Goal: Information Seeking & Learning: Learn about a topic

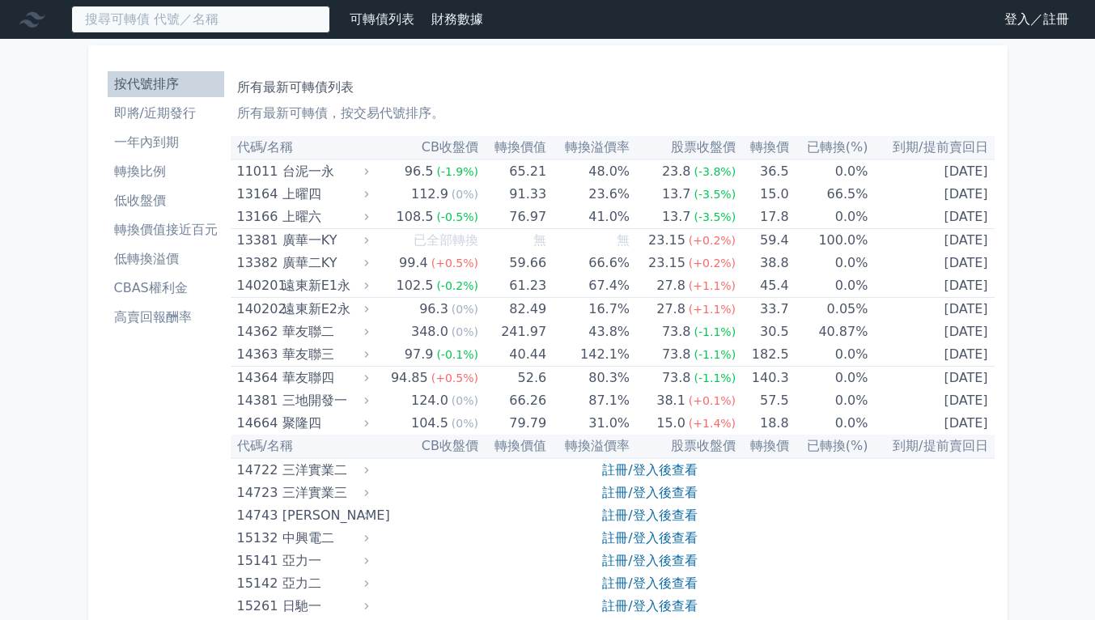
drag, startPoint x: 265, startPoint y: 19, endPoint x: 313, endPoint y: 13, distance: 49.0
click at [265, 19] on input at bounding box center [200, 20] width 259 height 28
click at [286, 13] on input at bounding box center [200, 20] width 259 height 28
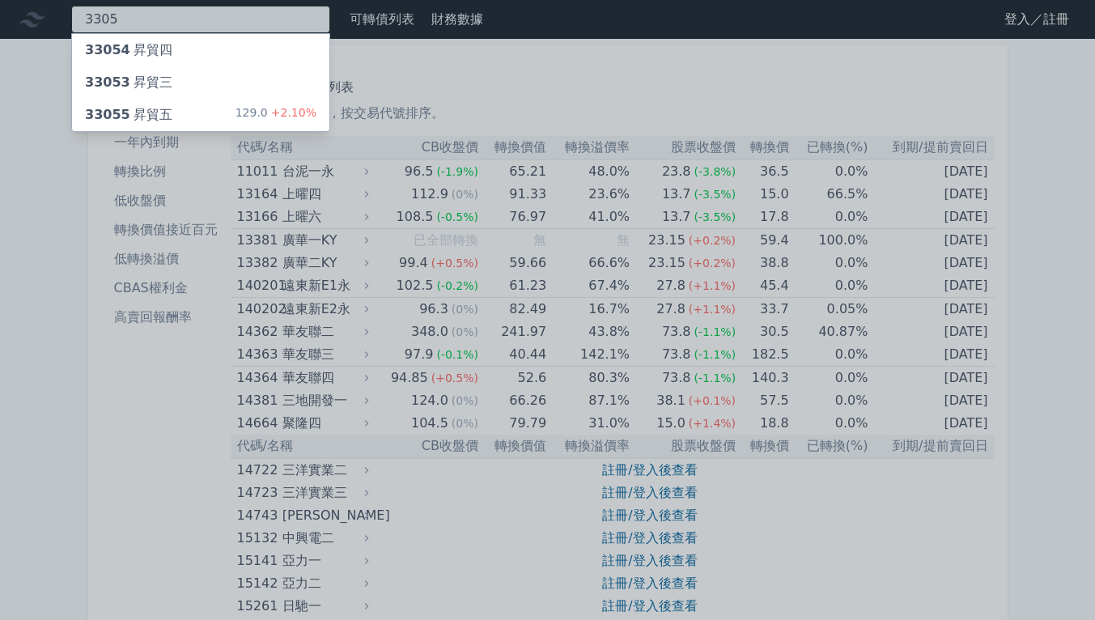
type input "3305"
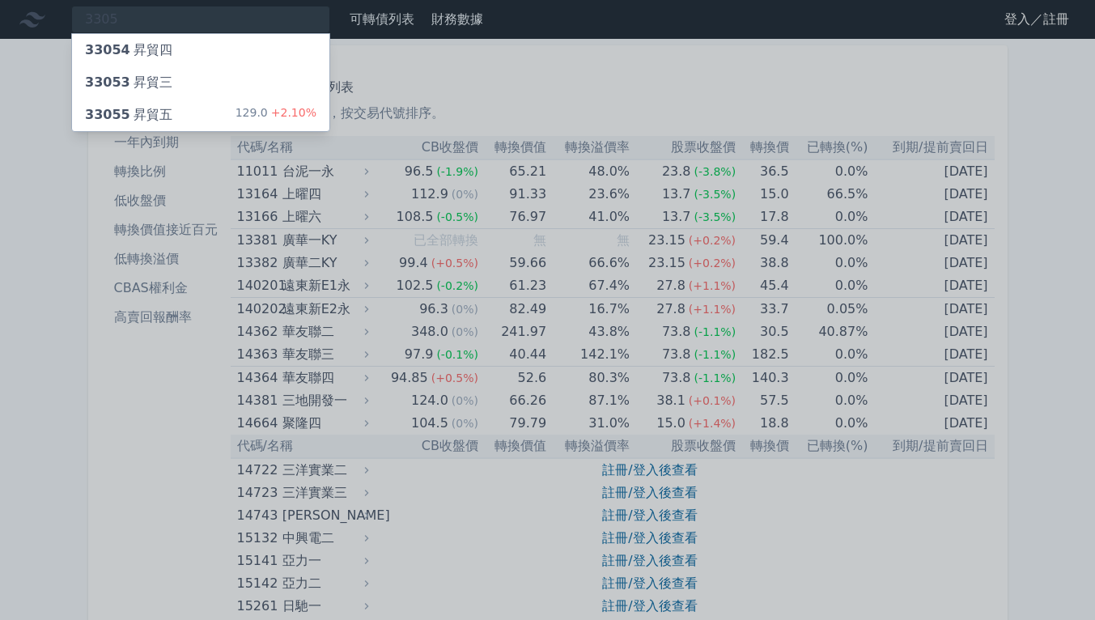
click at [265, 119] on div "129.0 +2.10%" at bounding box center [275, 114] width 81 height 19
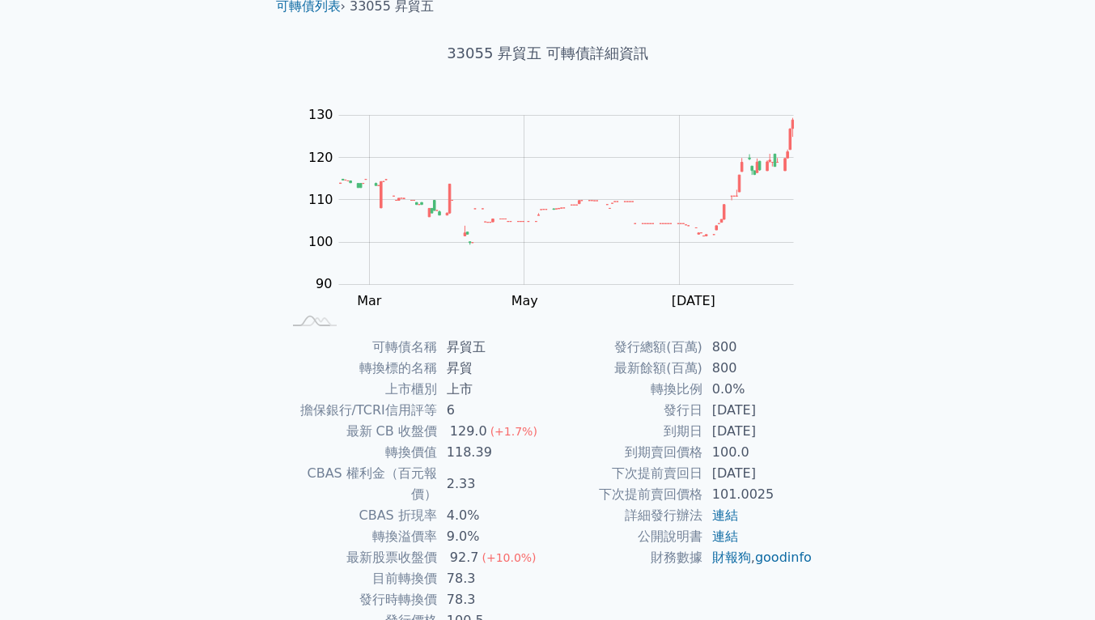
scroll to position [81, 0]
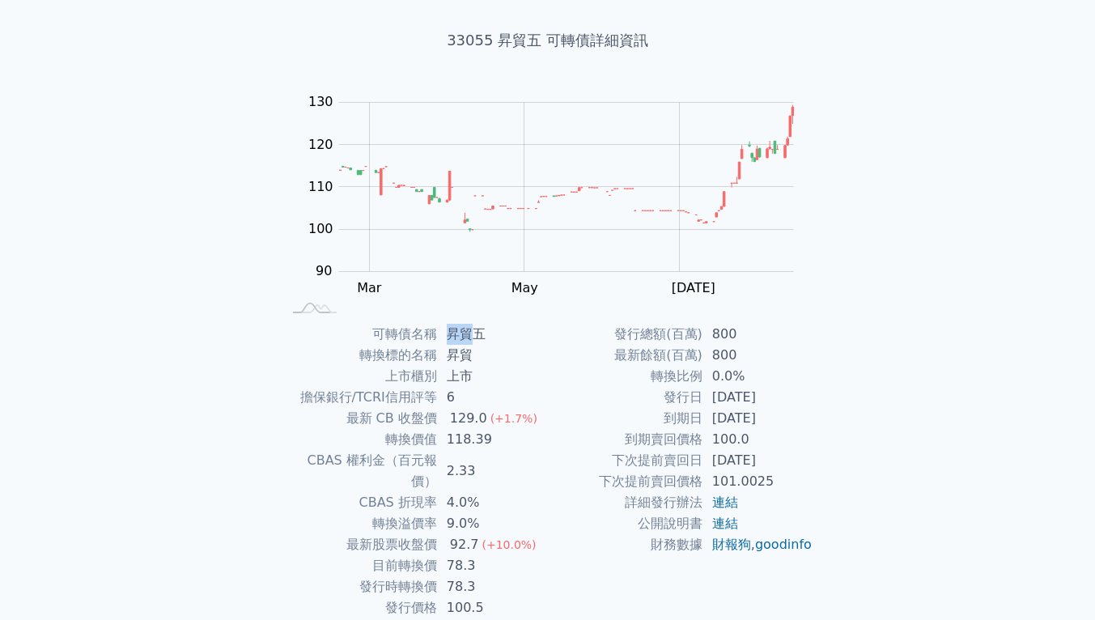
drag, startPoint x: 446, startPoint y: 330, endPoint x: 473, endPoint y: 329, distance: 26.7
click at [473, 329] on td "昇貿五" at bounding box center [492, 334] width 111 height 21
copy td "昇貿"
drag, startPoint x: 1043, startPoint y: 351, endPoint x: 1068, endPoint y: 385, distance: 42.2
click at [1043, 352] on div "可轉債列表 財務數據 可轉債列表 財務數據 登入／註冊 登入／註冊 可轉債列表 › 33055 昇貿五 33055 昇貿五 可轉債詳細資訊 Zoom Out …" at bounding box center [547, 304] width 1095 height 770
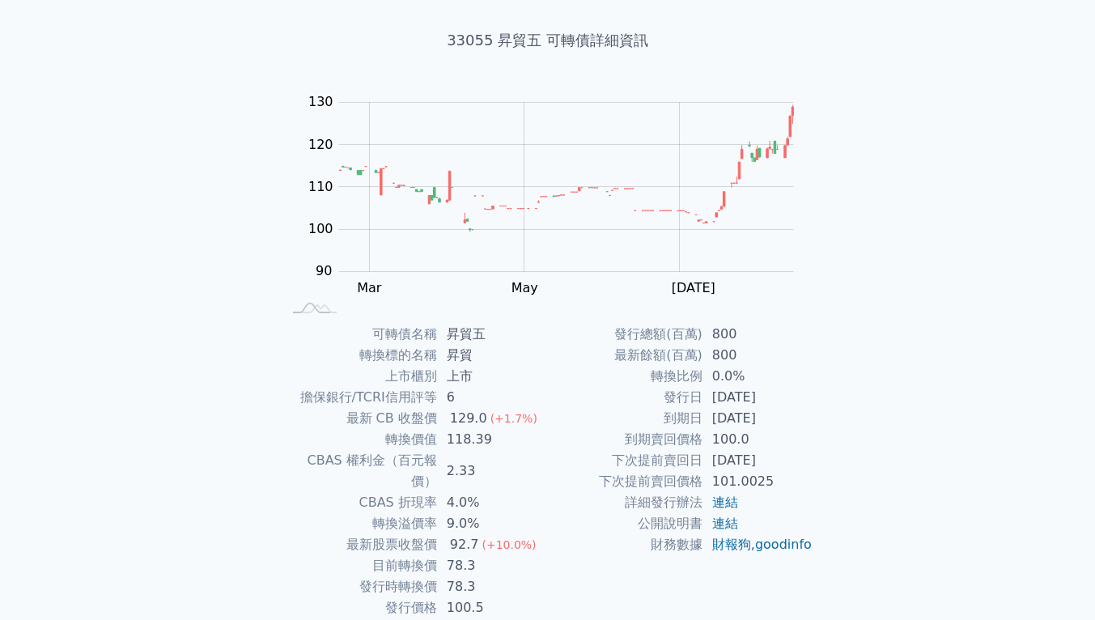
click at [1045, 418] on div "可轉債列表 財務數據 可轉債列表 財務數據 登入／註冊 登入／註冊 可轉債列表 › 33055 昇貿五 33055 昇貿五 可轉債詳細資訊 Zoom Out …" at bounding box center [547, 304] width 1095 height 770
click at [951, 398] on div "可轉債列表 財務數據 可轉債列表 財務數據 登入／註冊 登入／註冊 可轉債列表 › 33055 昇貿五 33055 昇貿五 可轉債詳細資訊 Zoom Out …" at bounding box center [547, 304] width 1095 height 770
click at [61, 471] on div "可轉債列表 財務數據 可轉債列表 財務數據 登入／註冊 登入／註冊 可轉債列表 › 33055 昇貿五 33055 昇貿五 可轉債詳細資訊 Zoom Out …" at bounding box center [547, 304] width 1095 height 770
drag, startPoint x: 450, startPoint y: 38, endPoint x: 555, endPoint y: 300, distance: 282.5
click at [542, 43] on h1 "33055 昇貿五 可轉債詳細資訊" at bounding box center [548, 40] width 570 height 23
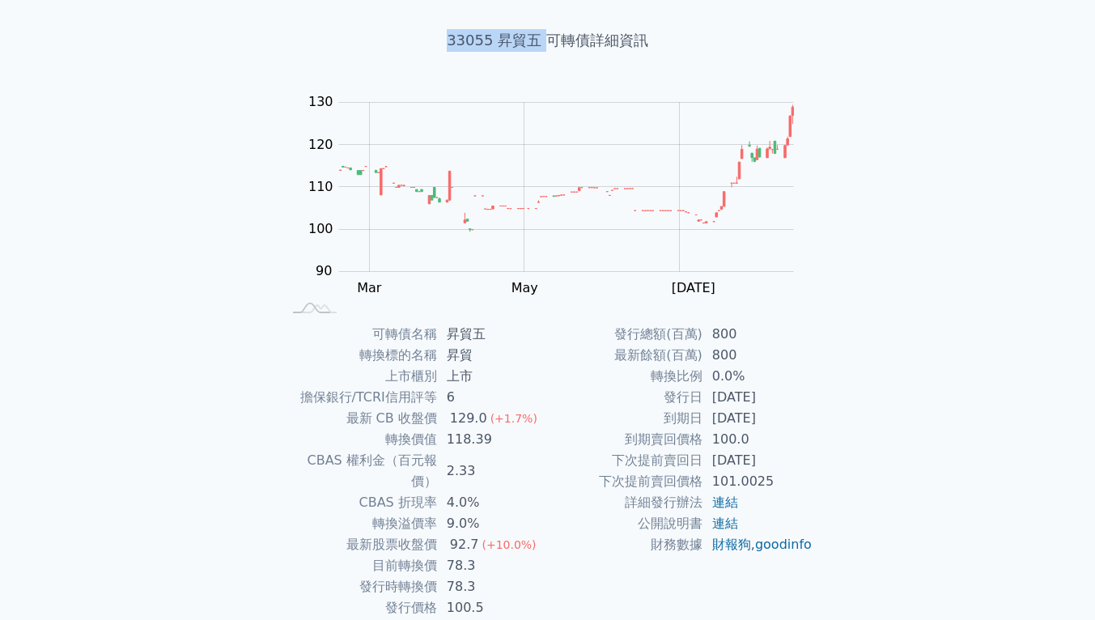
copy h1 "33055 昇貿五"
click at [777, 508] on td "連結" at bounding box center [757, 502] width 111 height 21
click at [170, 403] on div "可轉債列表 財務數據 可轉債列表 財務數據 登入／註冊 登入／註冊 可轉債列表 › 33055 昇貿五 33055 昇貿五 可轉債詳細資訊 Zoom Out …" at bounding box center [547, 304] width 1095 height 770
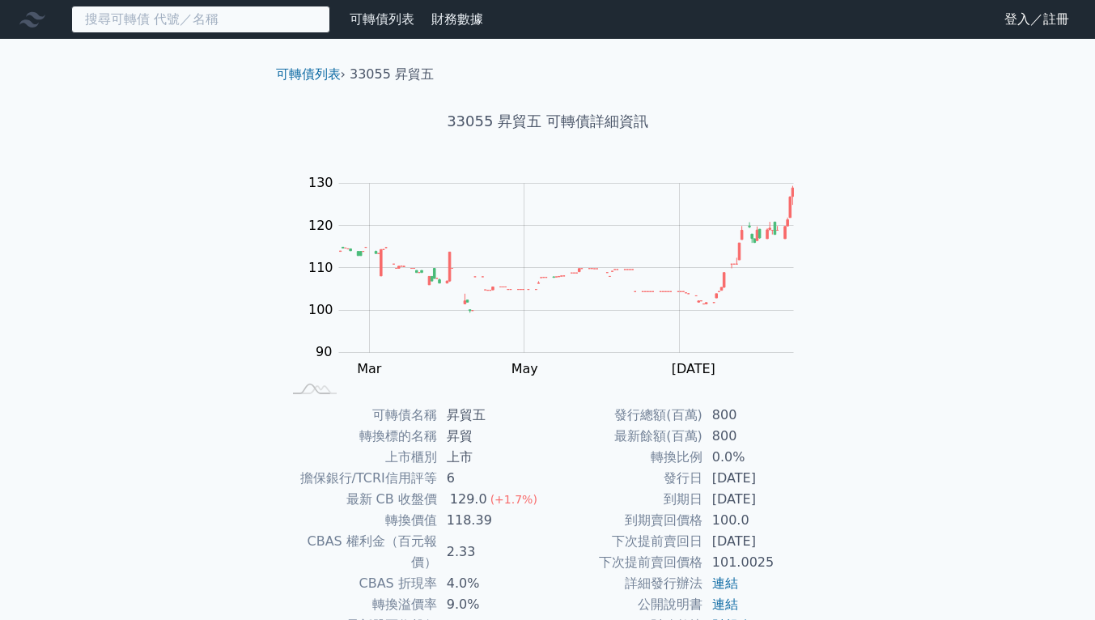
click at [227, 14] on input at bounding box center [200, 20] width 259 height 28
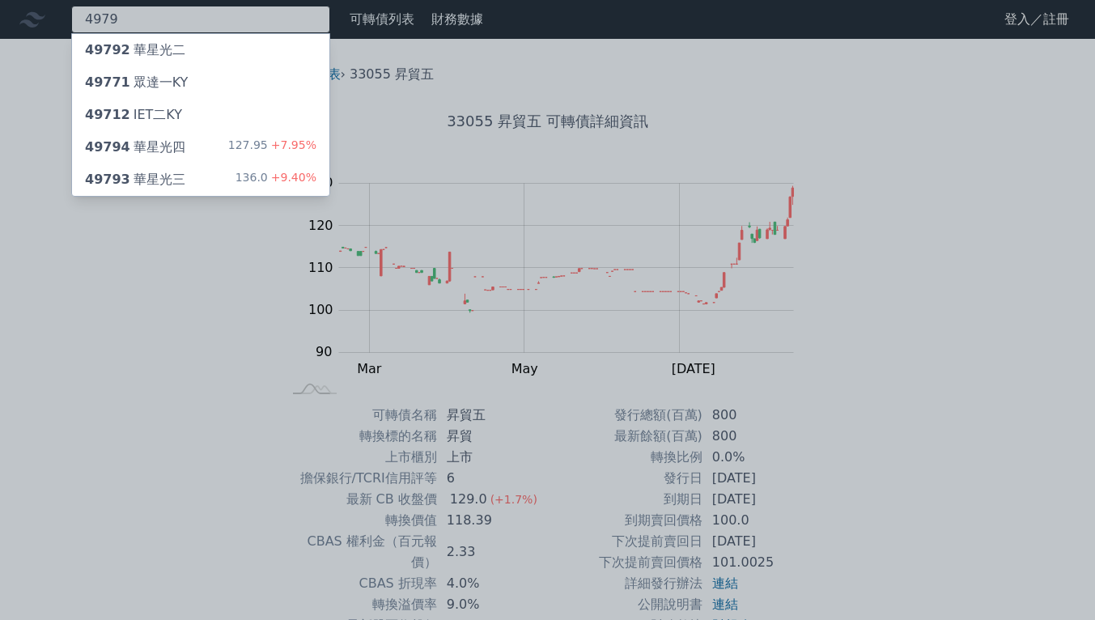
type input "4979"
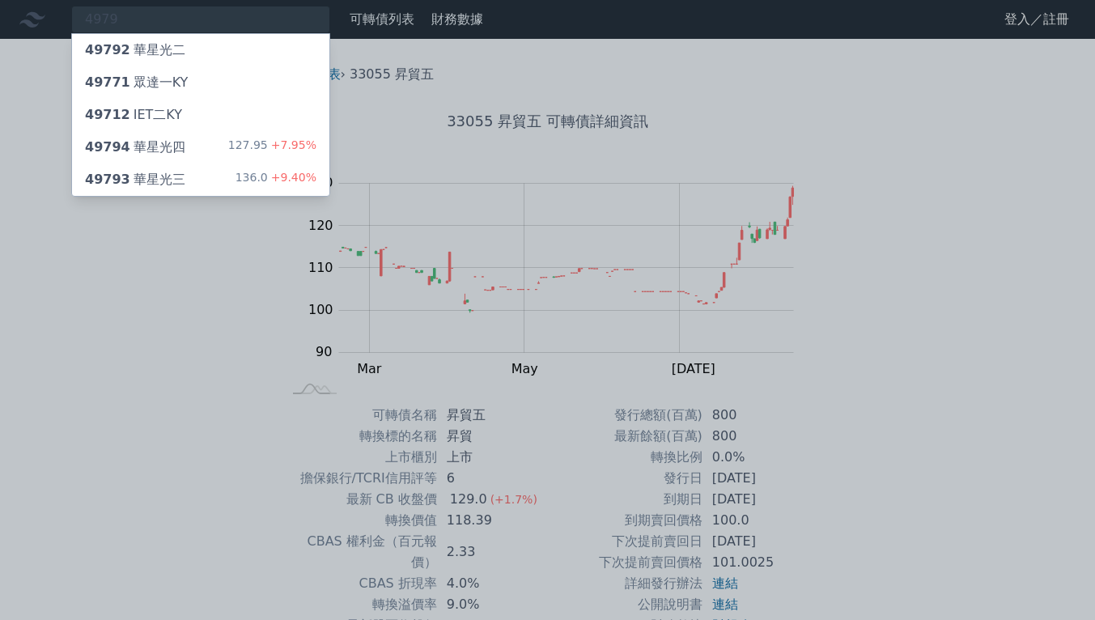
click at [295, 146] on span "+7.95%" at bounding box center [292, 144] width 49 height 13
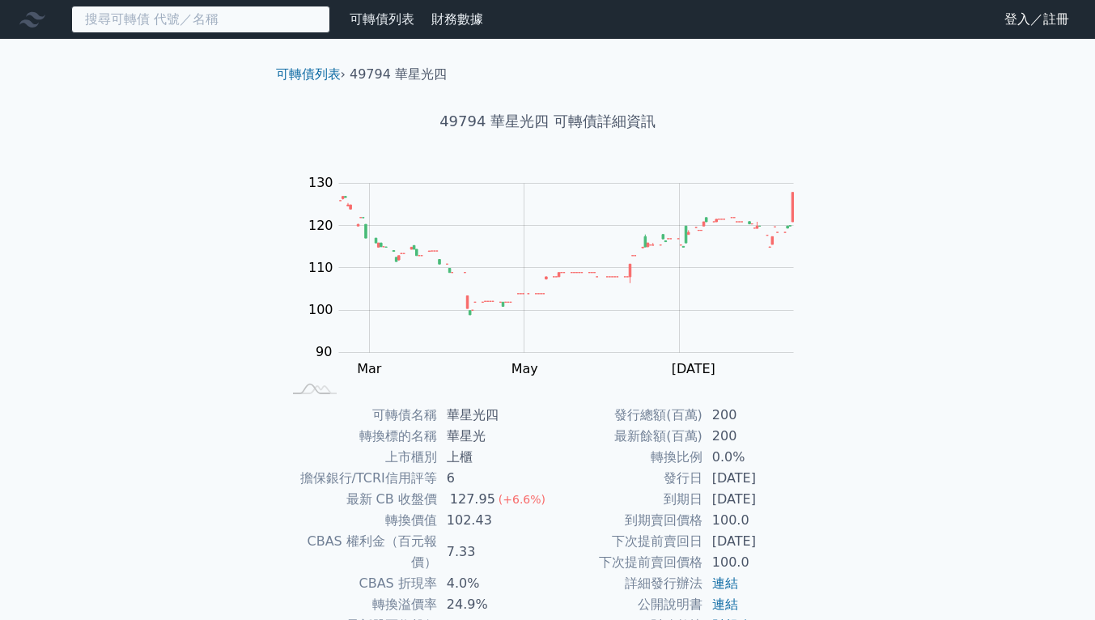
click at [223, 24] on input at bounding box center [200, 20] width 259 height 28
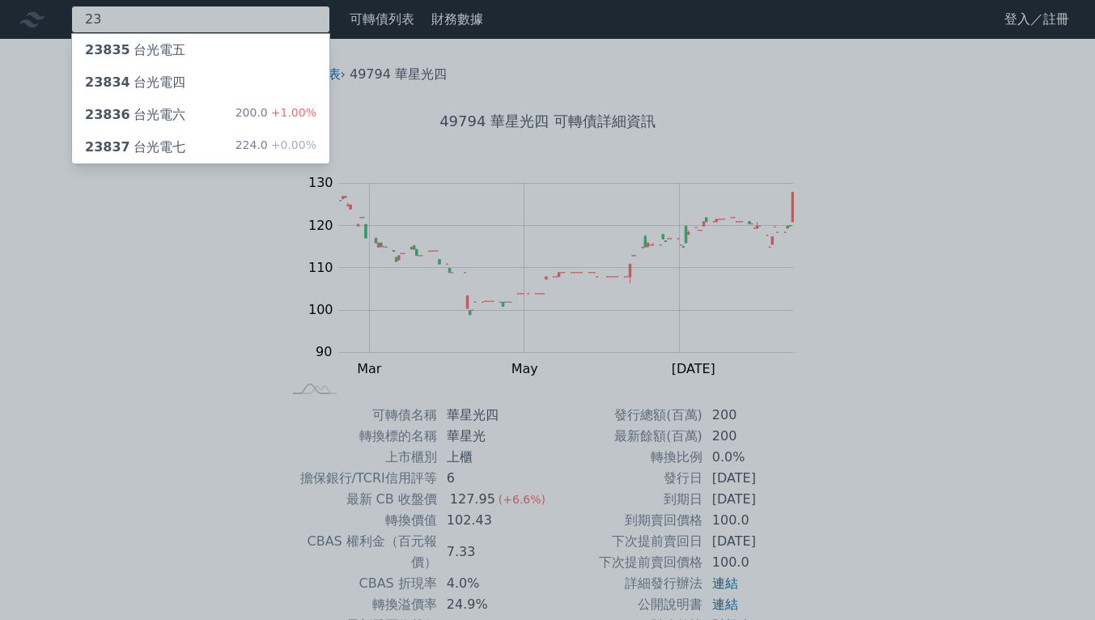
type input "2"
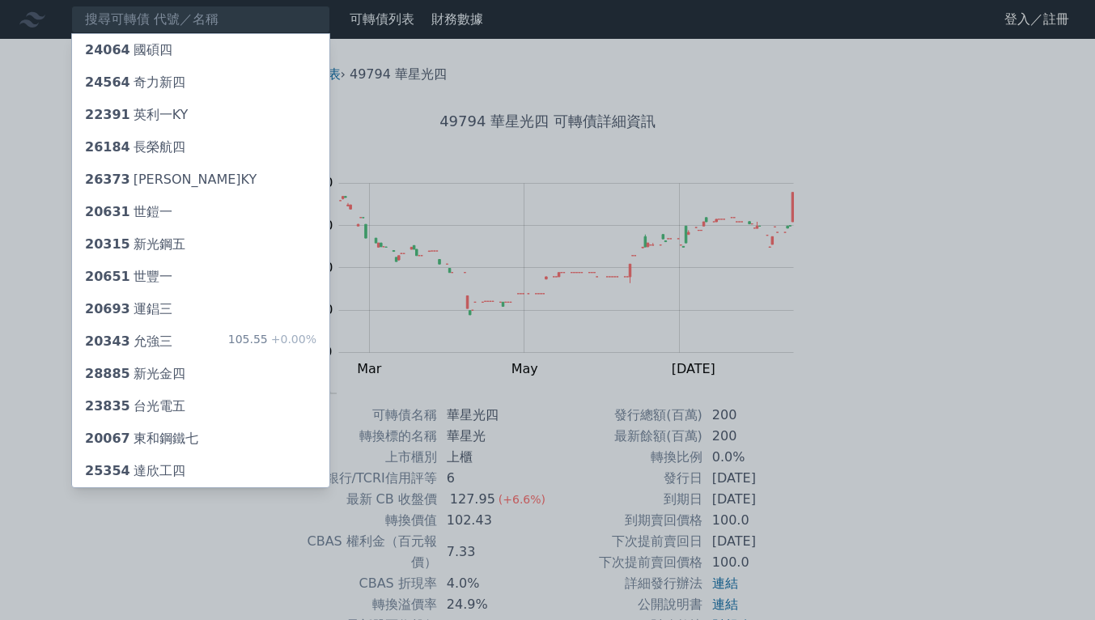
click at [877, 469] on div at bounding box center [547, 310] width 1095 height 620
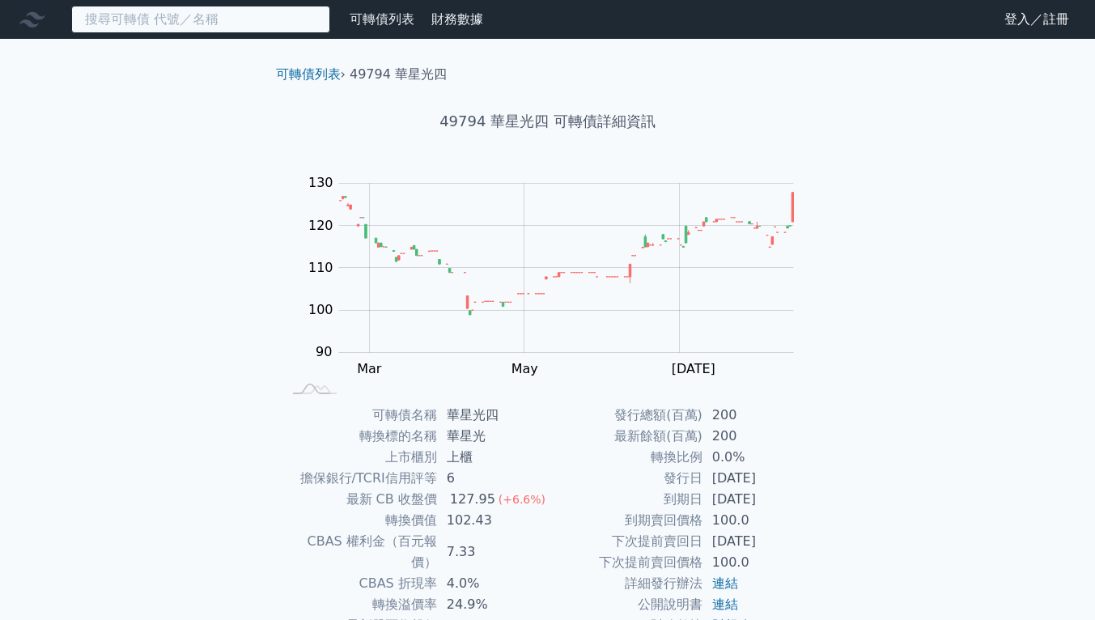
click at [231, 21] on input at bounding box center [200, 20] width 259 height 28
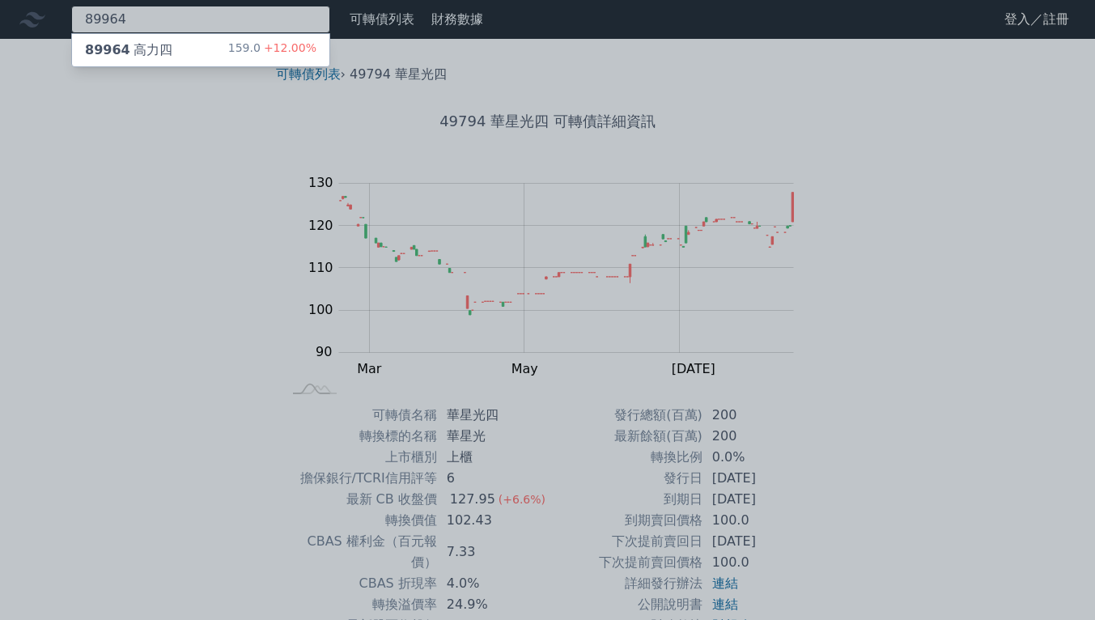
type input "89964"
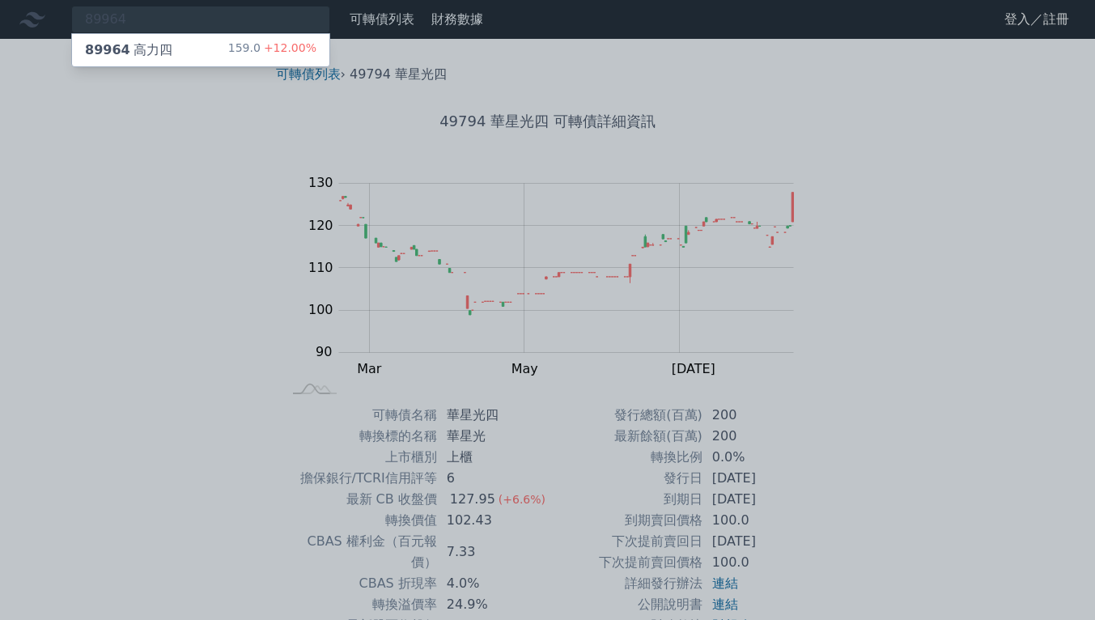
click at [248, 42] on div "159.0 +12.00%" at bounding box center [272, 49] width 88 height 19
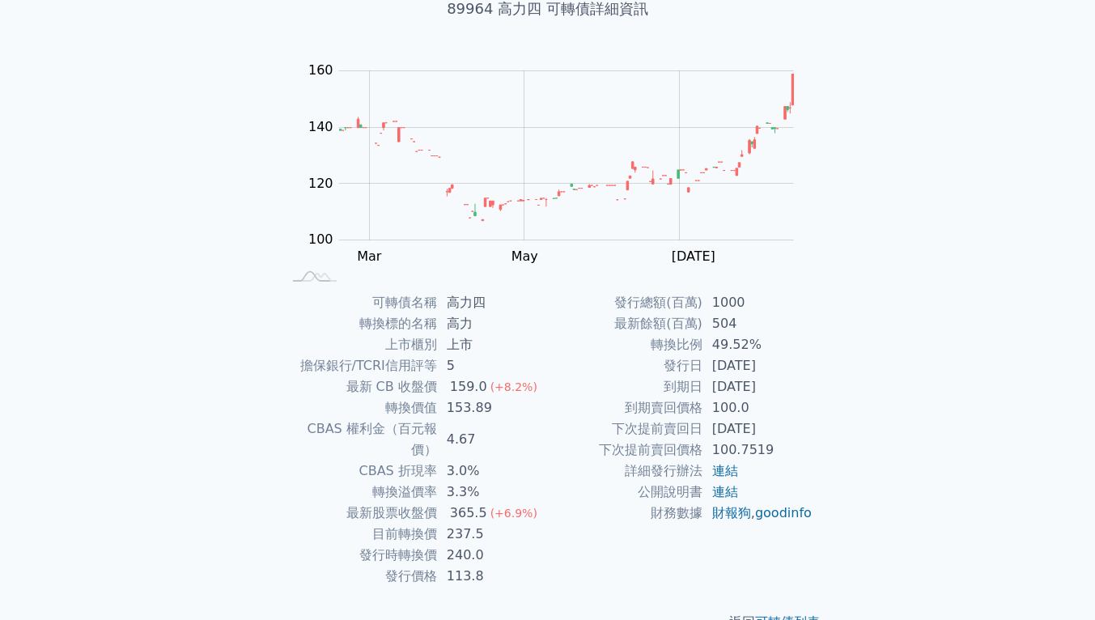
scroll to position [129, 0]
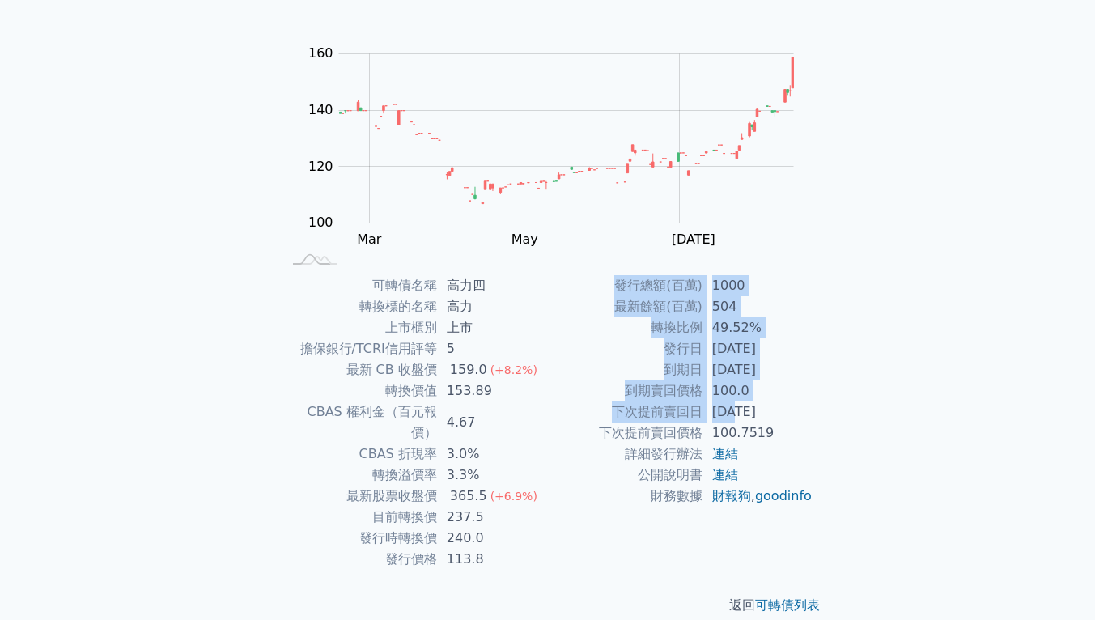
drag, startPoint x: 800, startPoint y: 413, endPoint x: 804, endPoint y: 441, distance: 28.6
click at [731, 409] on div "可轉債名稱 高力四 轉換標的名稱 高力 上市櫃別 上市 擔保銀行/TCRI信用評等 5 最新 CB 收盤價 159.0 (+8.2%) 轉換價值 153.89…" at bounding box center [548, 422] width 570 height 295
click at [908, 467] on div "可轉債列表 財務數據 可轉債列表 財務數據 登入／註冊 登入／註冊 可轉債列表 › 89964 高力四 89964 高力四 可轉債詳細資訊 Zoom Out …" at bounding box center [547, 256] width 1095 height 770
drag, startPoint x: 848, startPoint y: 354, endPoint x: 838, endPoint y: 324, distance: 32.5
click at [848, 354] on div "可轉債列表 › 89964 高力四 89964 高力四 可轉債詳細資訊 Zoom Out 100 80 90 100 110 120 130 140 180 …" at bounding box center [547, 275] width 621 height 732
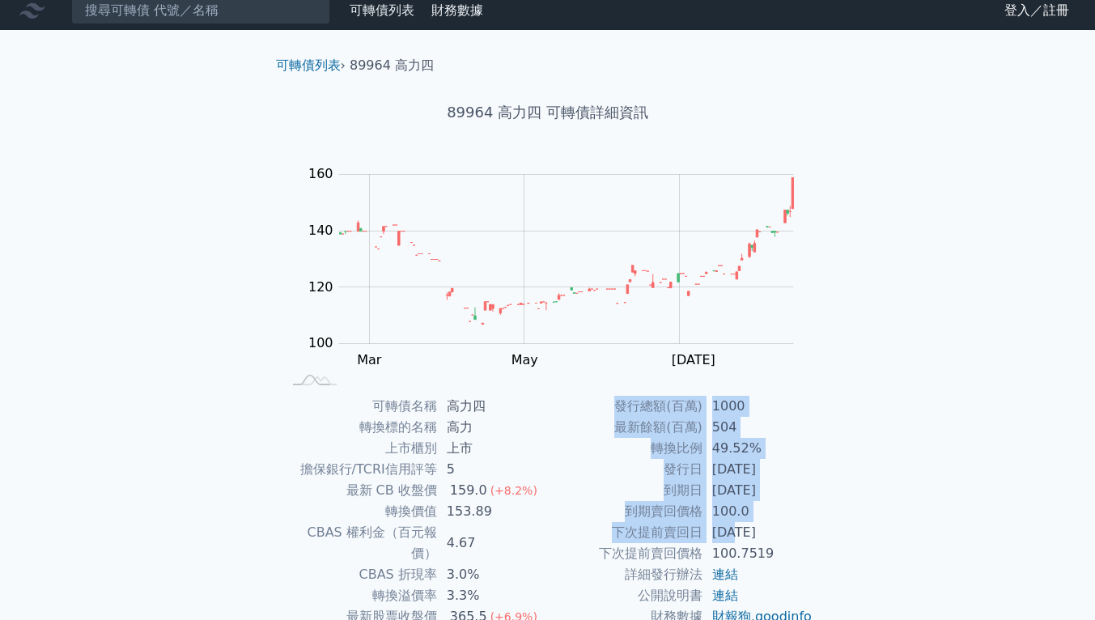
scroll to position [0, 0]
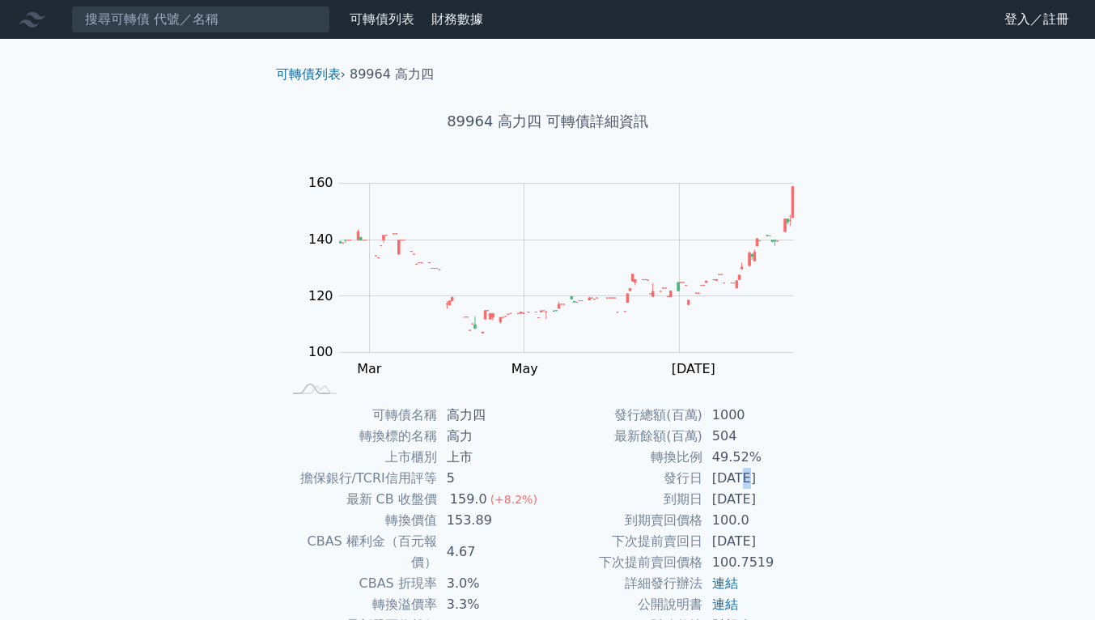
drag, startPoint x: 744, startPoint y: 479, endPoint x: 758, endPoint y: 528, distance: 50.5
click at [744, 483] on td "[DATE]" at bounding box center [757, 478] width 111 height 21
drag, startPoint x: 823, startPoint y: 494, endPoint x: 790, endPoint y: 453, distance: 52.3
click at [824, 494] on div "可轉債名稱 高力四 轉換標的名稱 高力 上市櫃別 上市 擔保銀行/TCRI信用評等 5 最新 CB 收盤價 159.0 (+8.2%) 轉換價值 153.89…" at bounding box center [548, 552] width 570 height 295
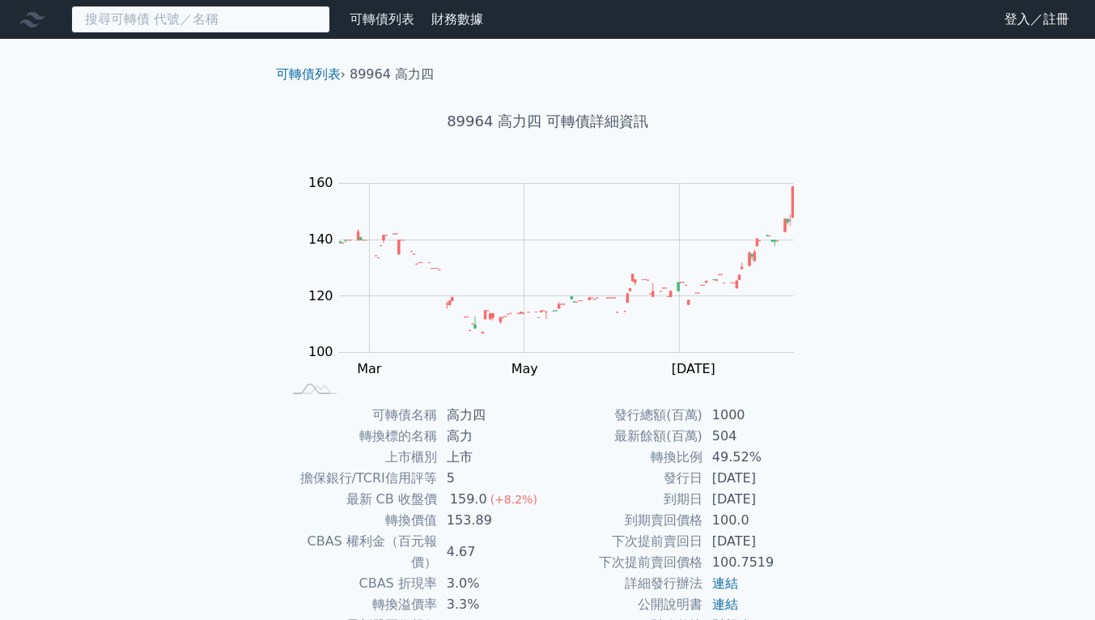
click at [242, 22] on input at bounding box center [200, 20] width 259 height 28
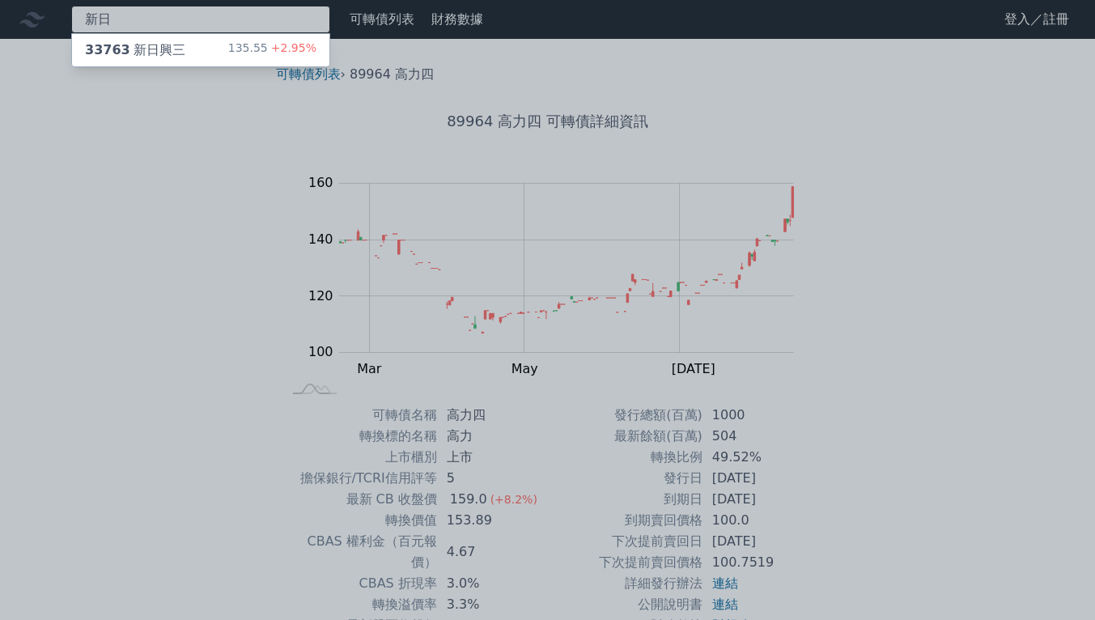
type input "新日"
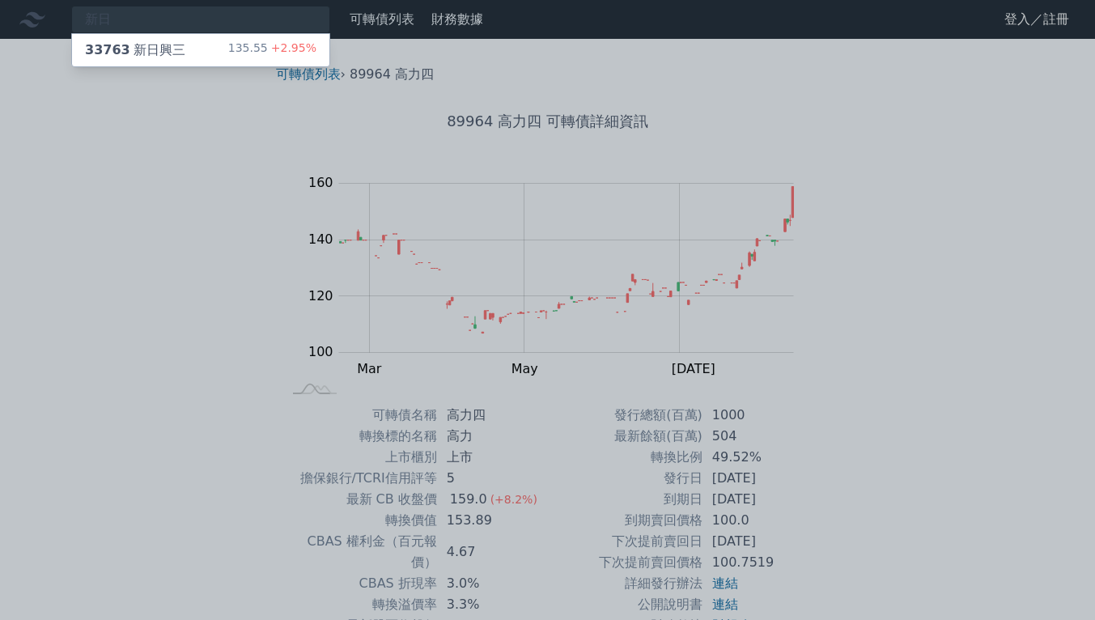
click at [229, 58] on div "新日 33763 新日興三 135.55 +2.95% 可轉債列表 財務數據 可轉債列表 財務數據 登入／註冊 登入／註冊 可轉債列表 › 89964 高力四…" at bounding box center [547, 385] width 1095 height 770
click at [227, 47] on div "33763 新日興三 135.55 +2.95%" at bounding box center [200, 50] width 257 height 32
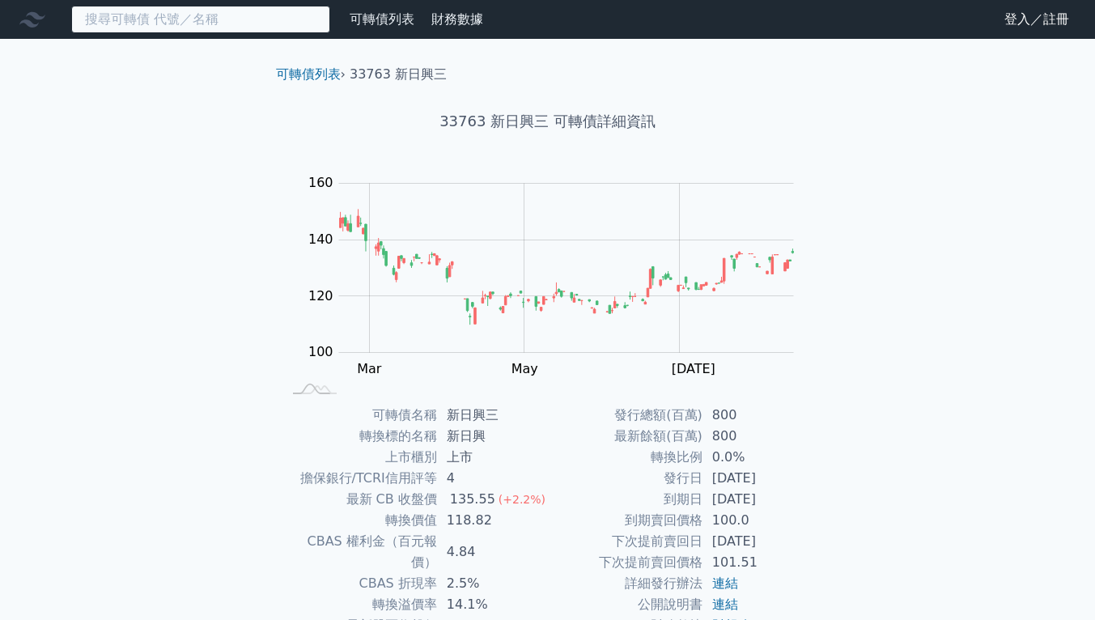
click at [266, 15] on input at bounding box center [200, 20] width 259 height 28
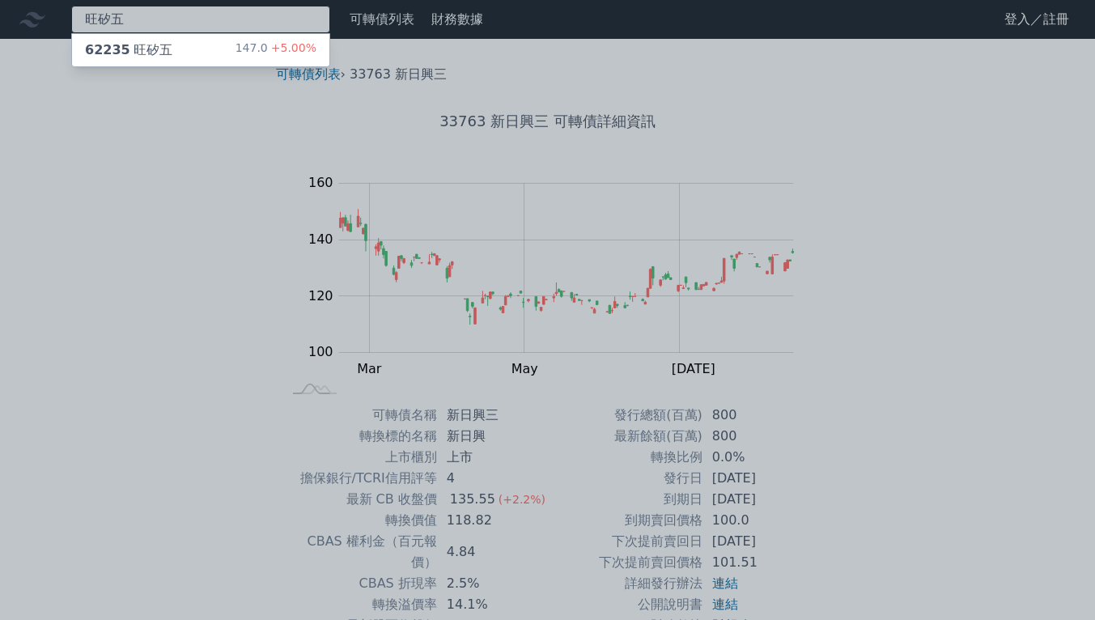
type input "旺矽五"
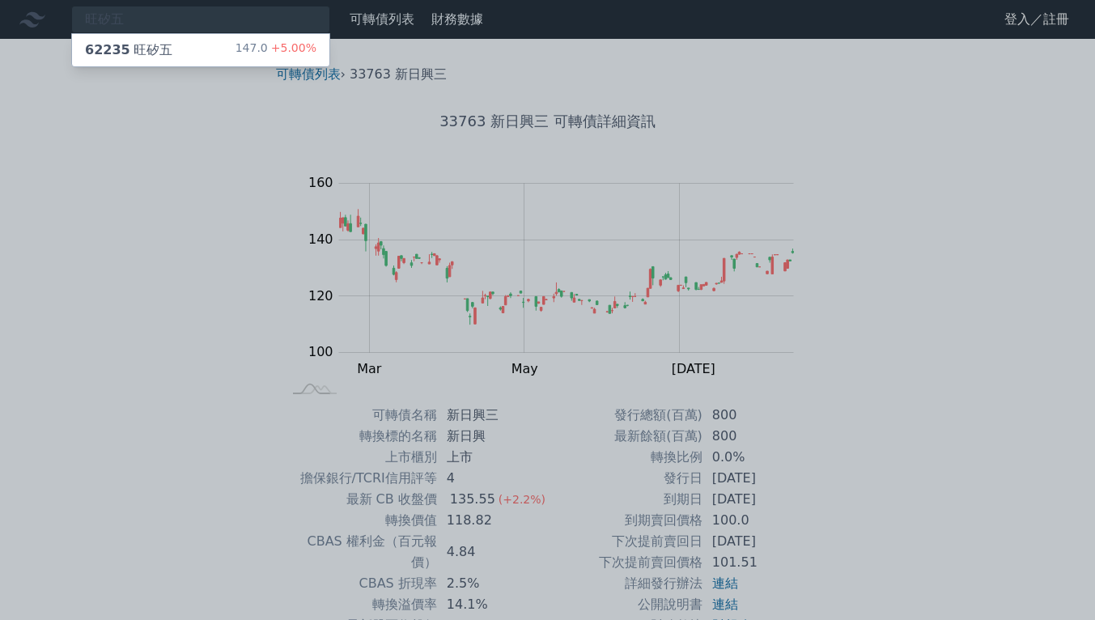
click at [278, 39] on div "62235 旺矽五 147.0 +5.00%" at bounding box center [200, 50] width 257 height 32
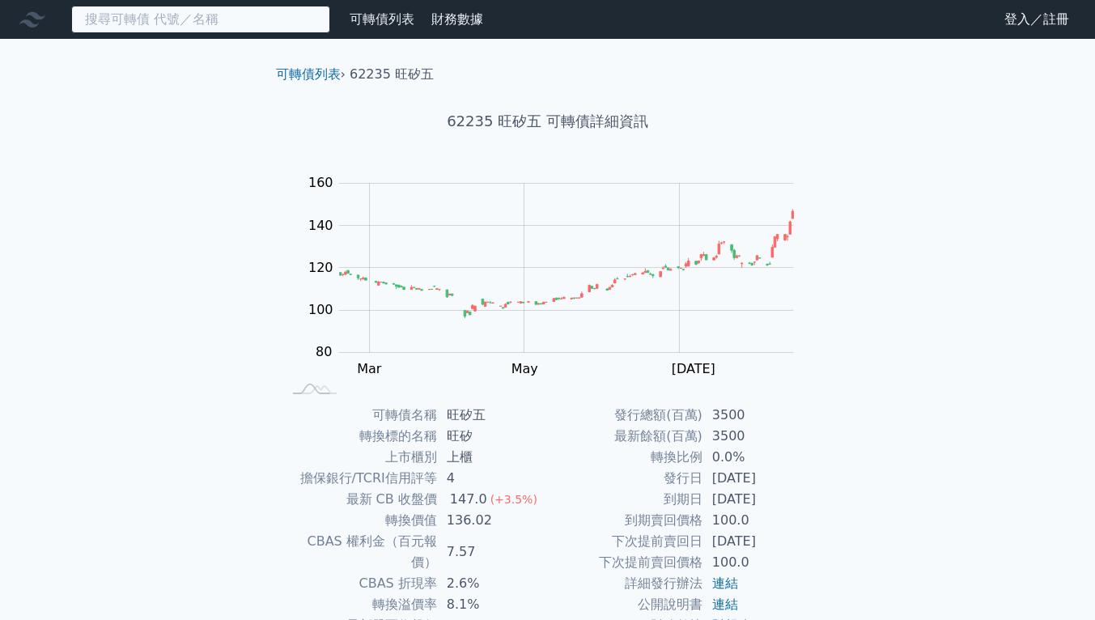
click at [203, 18] on input at bounding box center [200, 20] width 259 height 28
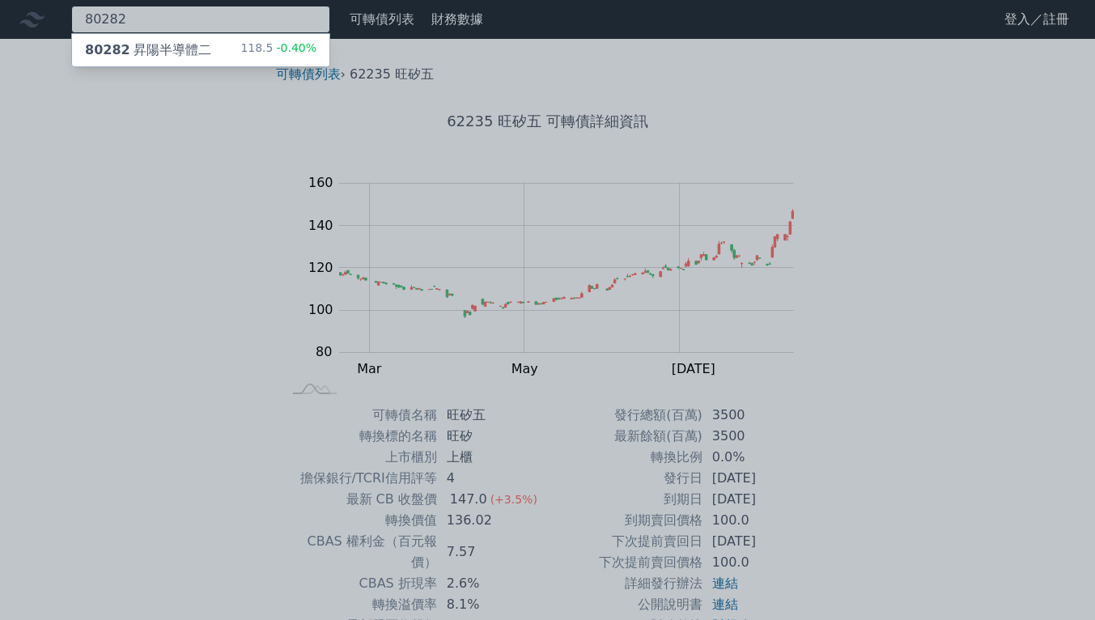
type input "80282"
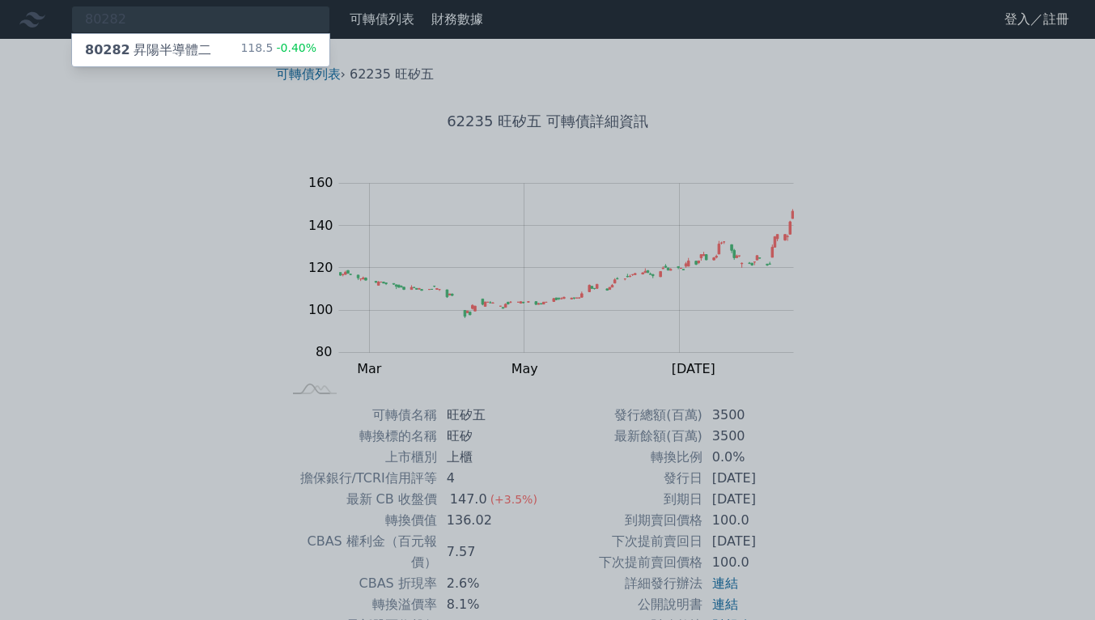
click at [231, 61] on div "80282 昇陽半導體二 118.5 -0.40%" at bounding box center [200, 50] width 257 height 32
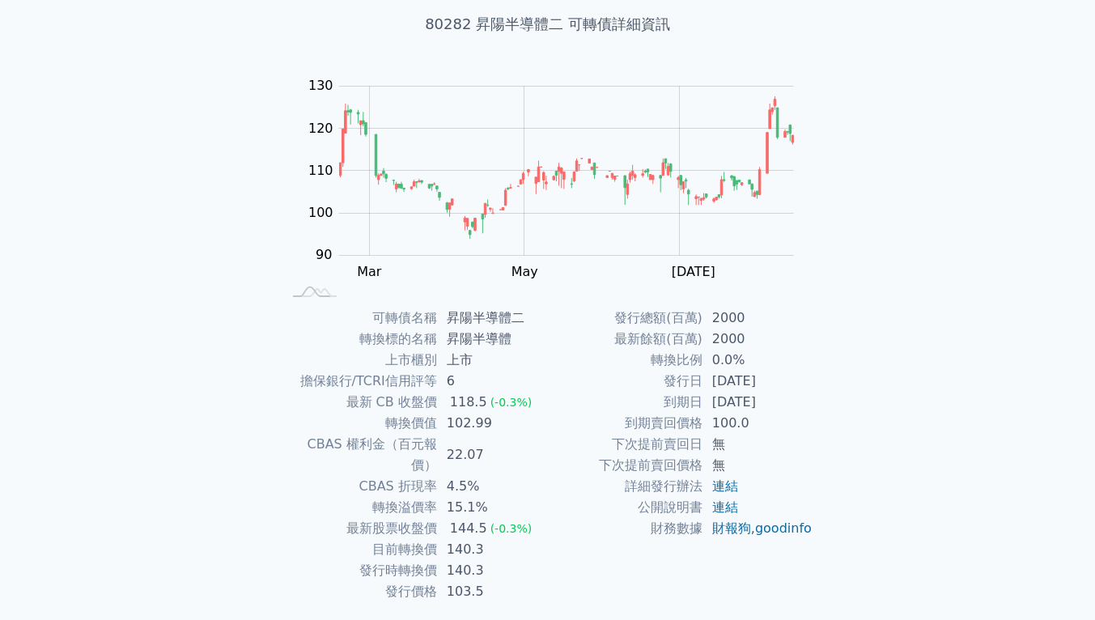
scroll to position [129, 0]
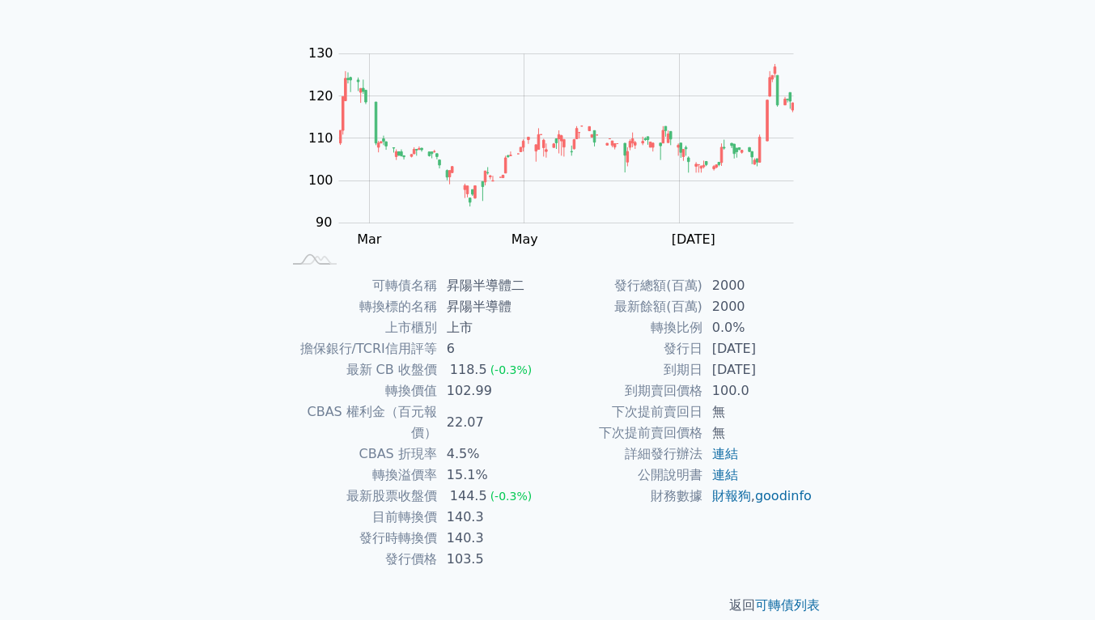
click at [140, 370] on div "可轉債列表 財務數據 可轉債列表 財務數據 登入／註冊 登入／註冊 可轉債列表 › 80282 昇陽半導體二 80282 昇陽半導體二 可轉債詳細資訊 Zoo…" at bounding box center [547, 256] width 1095 height 770
click at [152, 388] on div "可轉債列表 財務數據 可轉債列表 財務數據 登入／註冊 登入／註冊 可轉債列表 › 80282 昇陽半導體二 80282 昇陽半導體二 可轉債詳細資訊 Zoo…" at bounding box center [547, 256] width 1095 height 770
